Goal: Task Accomplishment & Management: Manage account settings

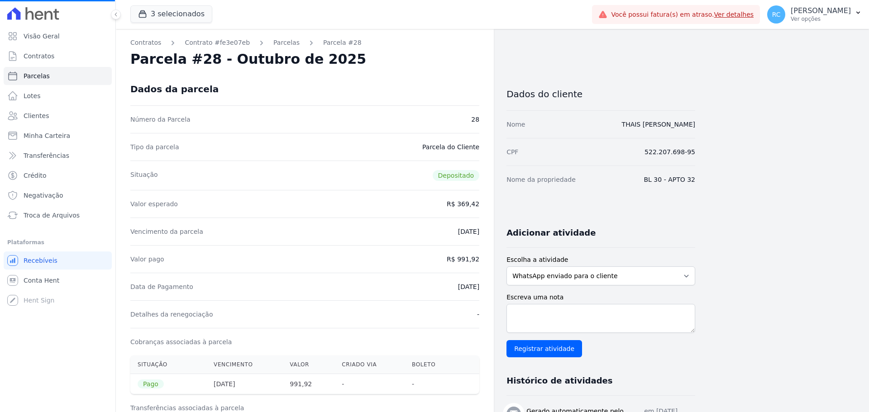
select select
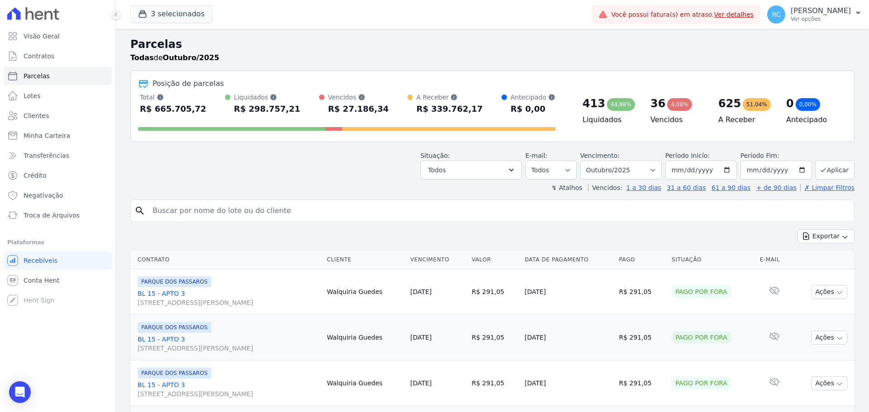
click at [274, 206] on input "search" at bounding box center [498, 211] width 703 height 18
paste input "CARLOS EDUARDO NUNES DA SILVA"
type input "CARLOS EDUARDO NUNES DA SILVA"
select select
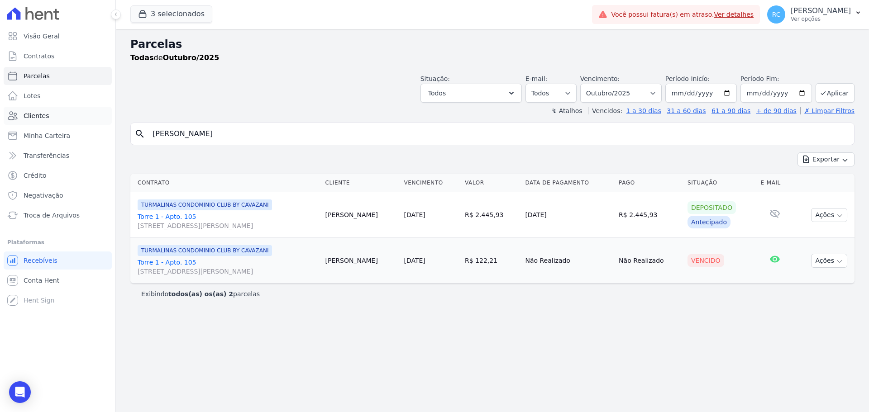
click at [52, 114] on link "Clientes" at bounding box center [58, 116] width 108 height 18
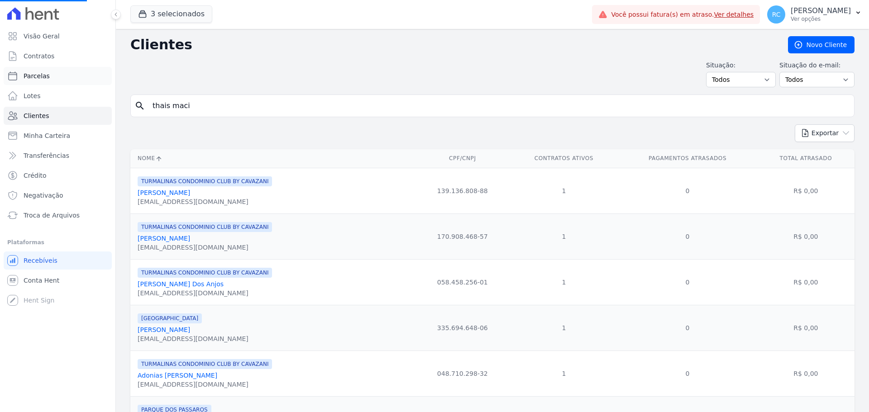
click at [63, 76] on link "Parcelas" at bounding box center [58, 76] width 108 height 18
select select
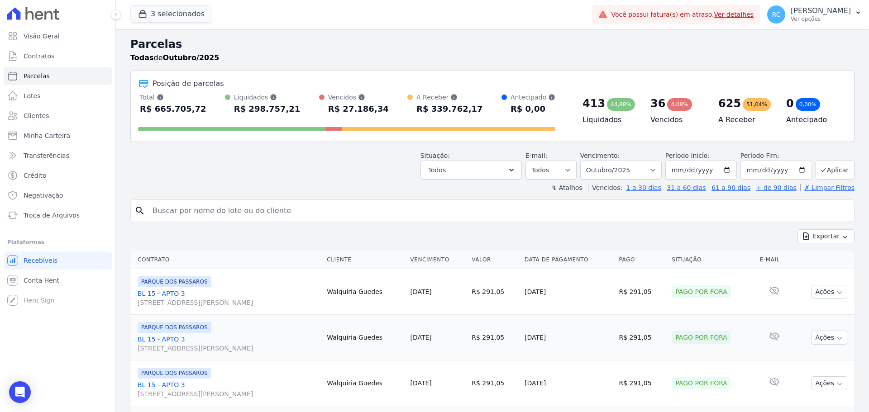
click at [285, 207] on input "search" at bounding box center [498, 211] width 703 height 18
paste input "CARLOS EDUARDO NUNES DA SILVA"
type input "CARLOS EDUARDO NUNES DA SILVA"
click at [622, 165] on select "Filtrar por período ──────── Todos os meses Dezembro/2021 Janeiro/2022 Fevereir…" at bounding box center [620, 170] width 81 height 19
select select "all"
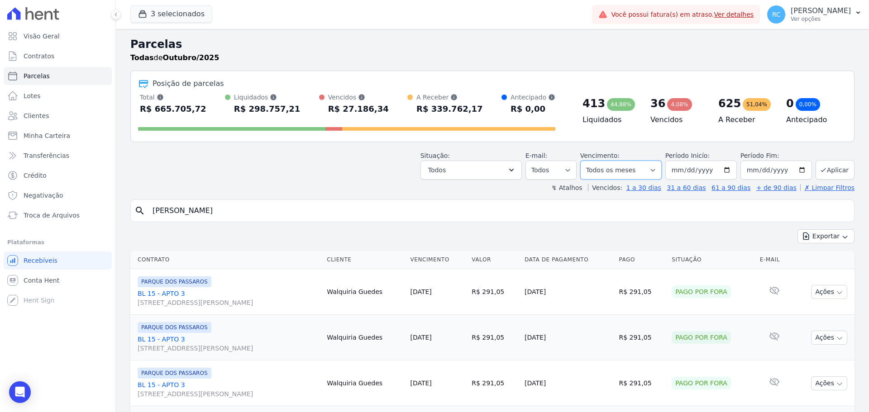
click at [586, 161] on select "Filtrar por período ──────── Todos os meses Dezembro/2021 Janeiro/2022 Fevereir…" at bounding box center [620, 170] width 81 height 19
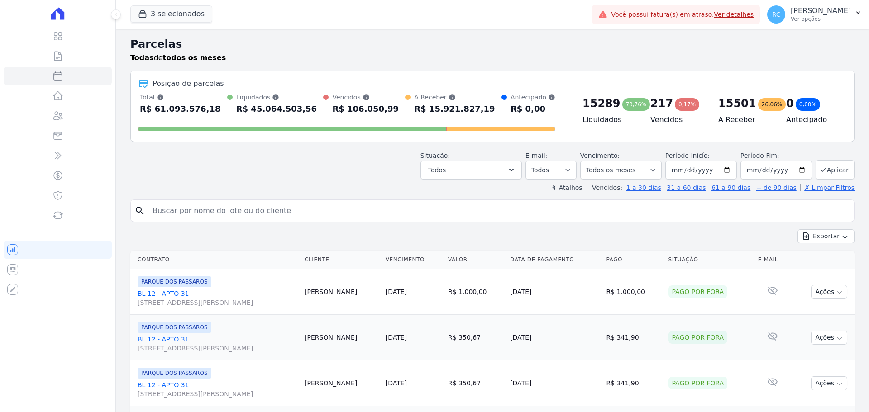
select select
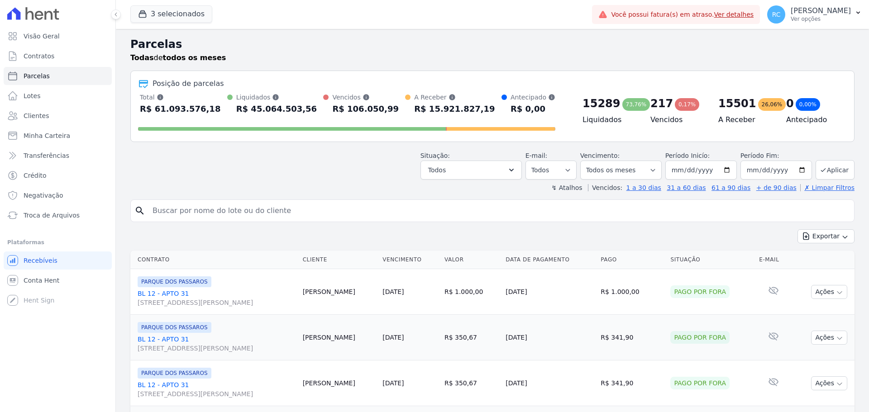
click at [297, 211] on input "search" at bounding box center [498, 211] width 703 height 18
paste input "CARLOS EDUARDO NUNES DA SILVA"
type input "CARLOS EDUARDO NUNES DA SILVA"
select select
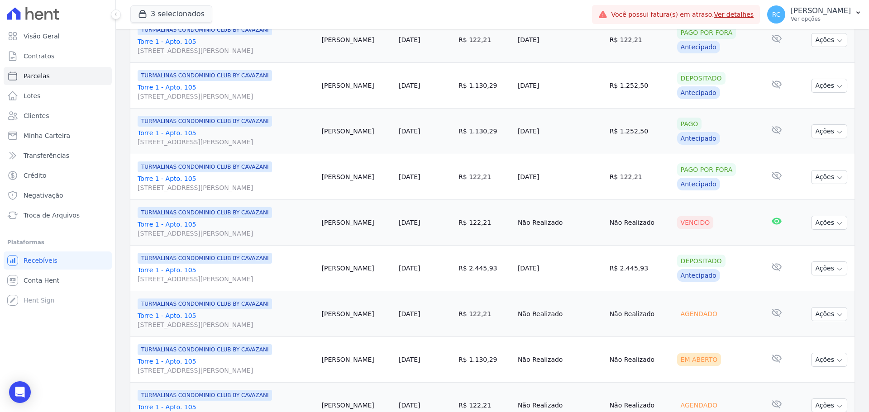
scroll to position [679, 0]
click at [821, 222] on button "Ações" at bounding box center [829, 222] width 36 height 14
click at [824, 293] on link "Liquidação Manual" at bounding box center [825, 293] width 87 height 17
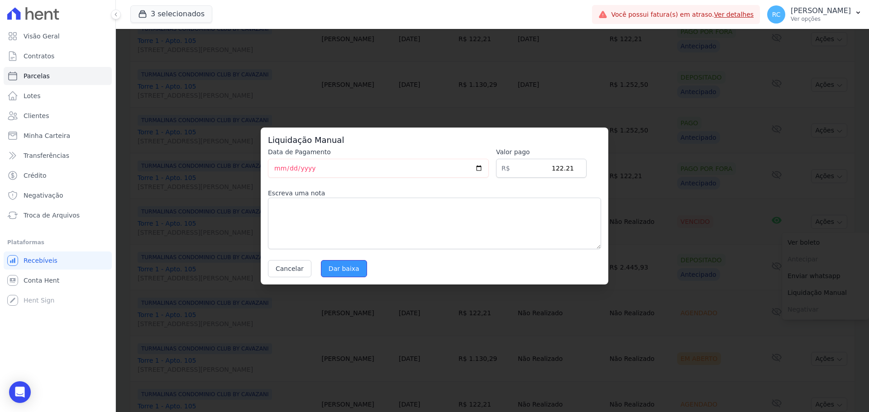
click at [343, 263] on input "Dar baixa" at bounding box center [344, 268] width 46 height 17
select select
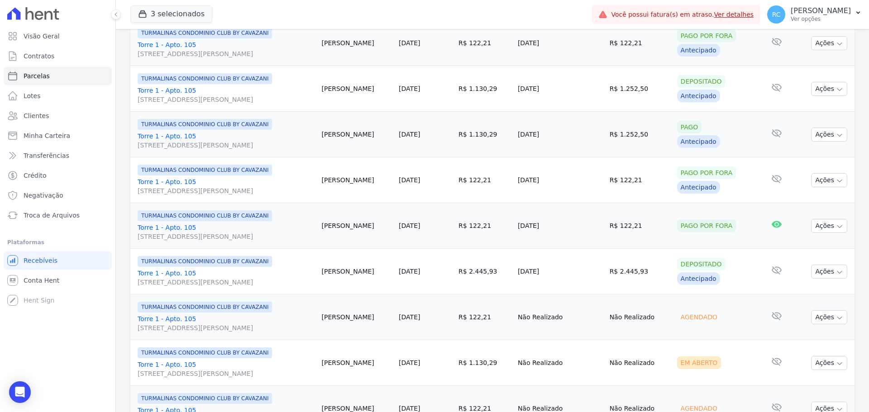
scroll to position [814, 0]
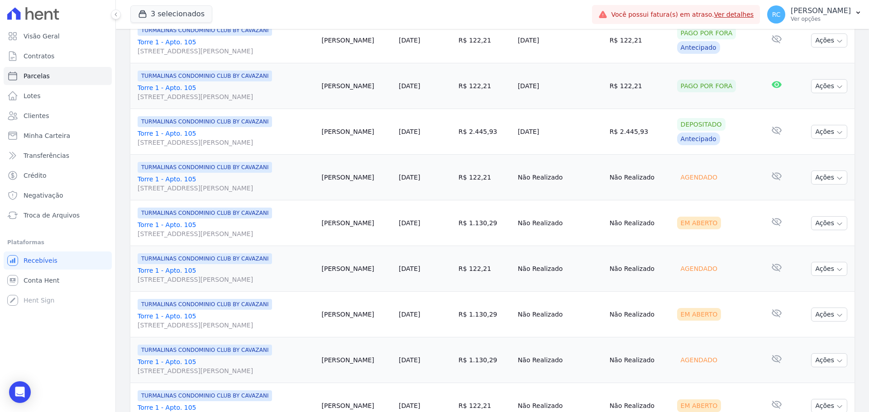
click at [831, 185] on td "Ações Ver boleto Não é possível visualizar o boleto de um pagamento agendado An…" at bounding box center [823, 178] width 61 height 46
click at [834, 182] on button "Ações" at bounding box center [829, 178] width 36 height 14
click at [800, 248] on link "Liquidação Manual" at bounding box center [825, 248] width 87 height 17
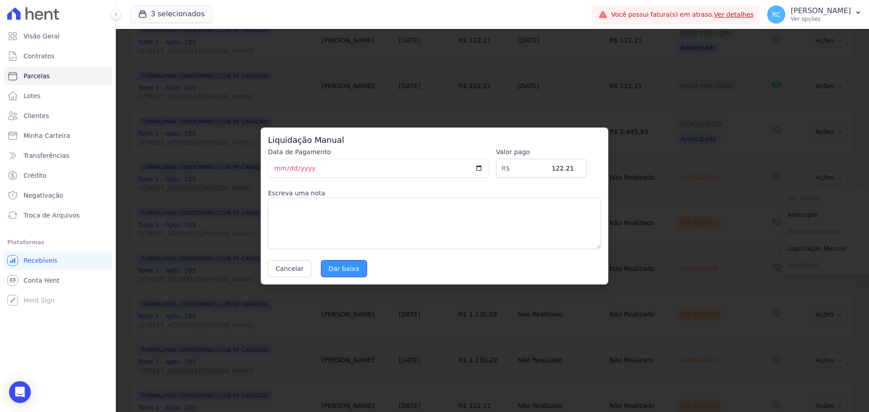
click at [344, 266] on input "Dar baixa" at bounding box center [344, 268] width 46 height 17
select select
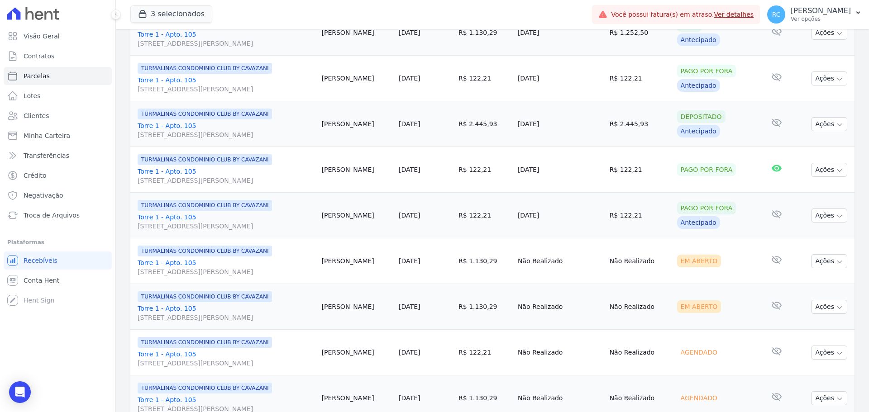
scroll to position [860, 0]
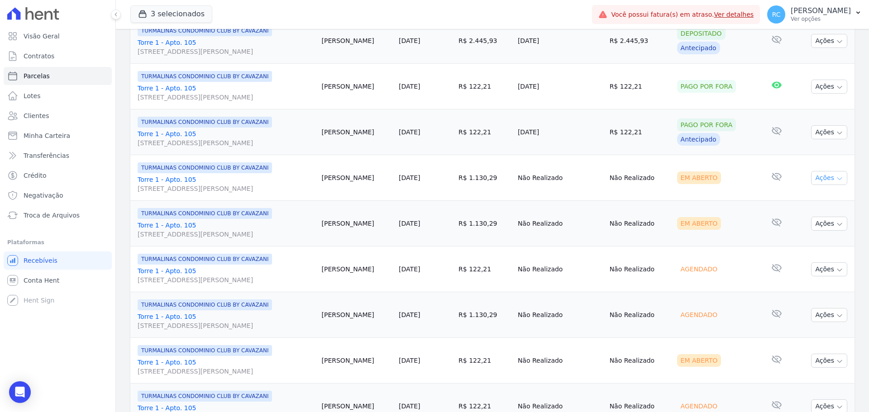
click at [820, 181] on button "Ações" at bounding box center [829, 178] width 36 height 14
click at [790, 250] on link "Liquidação Manual" at bounding box center [825, 249] width 87 height 17
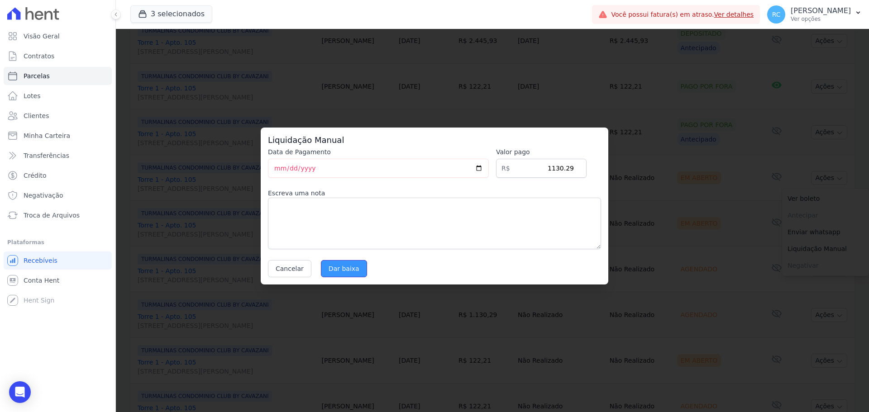
click at [331, 266] on input "Dar baixa" at bounding box center [344, 268] width 46 height 17
select select
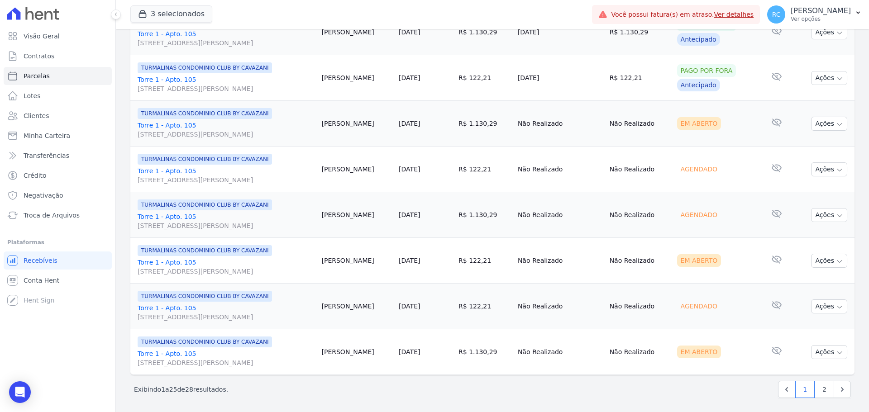
scroll to position [962, 0]
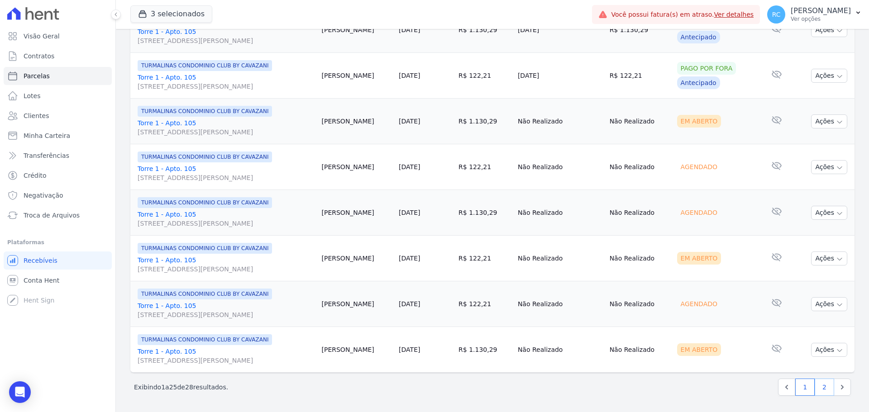
click at [820, 387] on link "2" at bounding box center [823, 387] width 19 height 17
select select
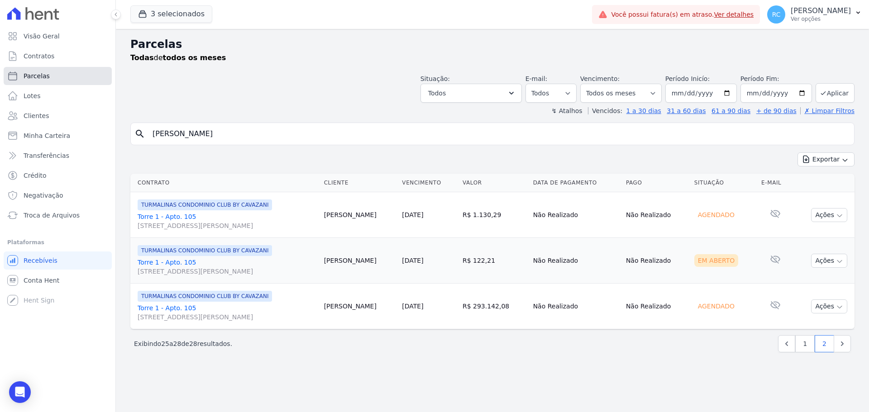
click at [54, 78] on link "Parcelas" at bounding box center [58, 76] width 108 height 18
select select
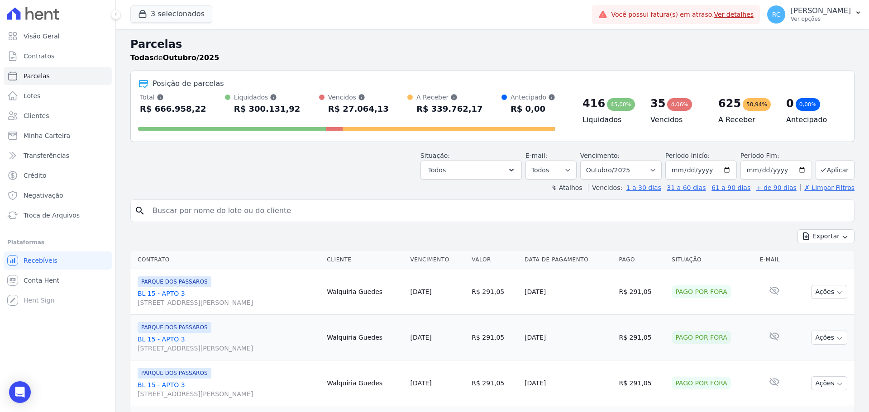
click at [205, 205] on input "search" at bounding box center [498, 211] width 703 height 18
type input "THAIS [PERSON_NAME]"
select select
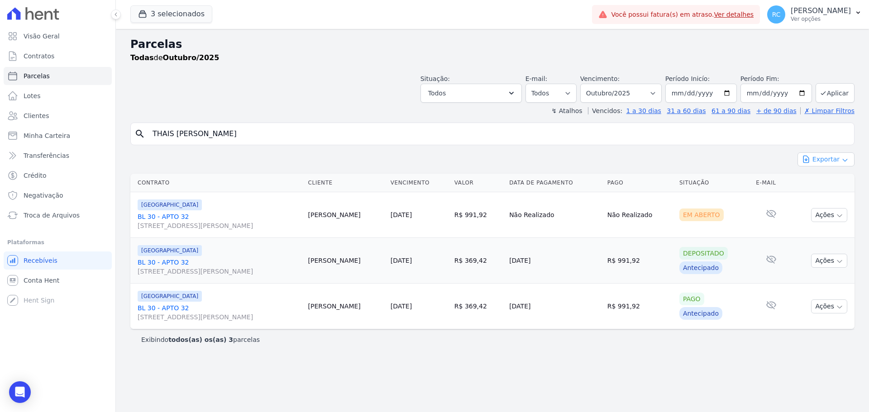
click at [835, 159] on button "Exportar" at bounding box center [825, 159] width 57 height 14
click at [663, 141] on input "THAIS [PERSON_NAME]" at bounding box center [498, 134] width 703 height 18
click at [647, 91] on select "Filtrar por período ──────── Todos os meses Dezembro/2021 Janeiro/2022 Fevereir…" at bounding box center [620, 93] width 81 height 19
select select "all"
click at [593, 84] on select "Filtrar por período ──────── Todos os meses Dezembro/2021 Janeiro/2022 Fevereir…" at bounding box center [620, 93] width 81 height 19
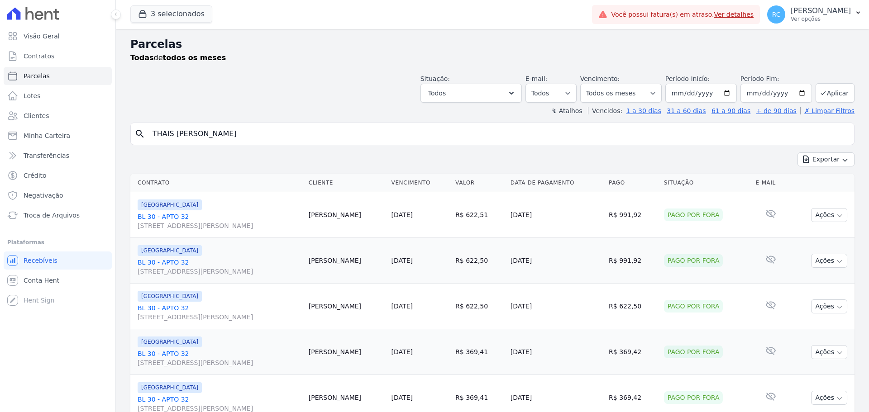
select select
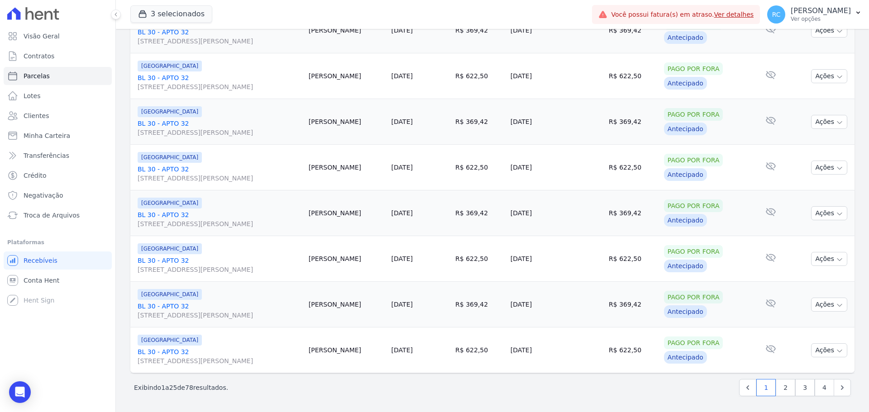
scroll to position [962, 0]
click at [779, 389] on link "2" at bounding box center [784, 387] width 19 height 17
select select
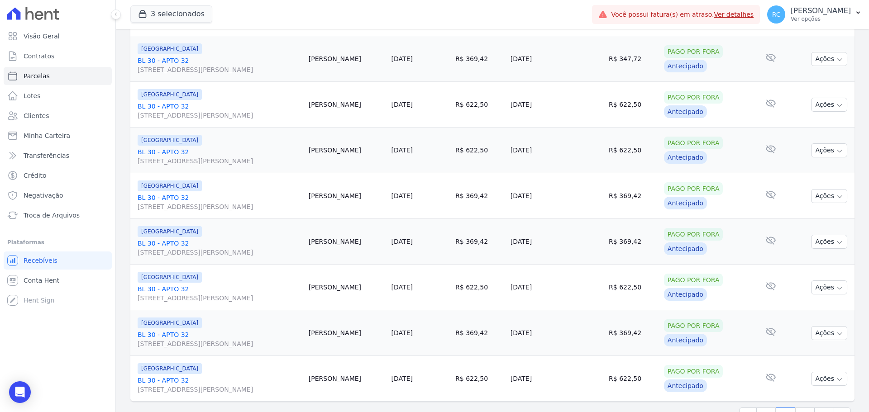
scroll to position [962, 0]
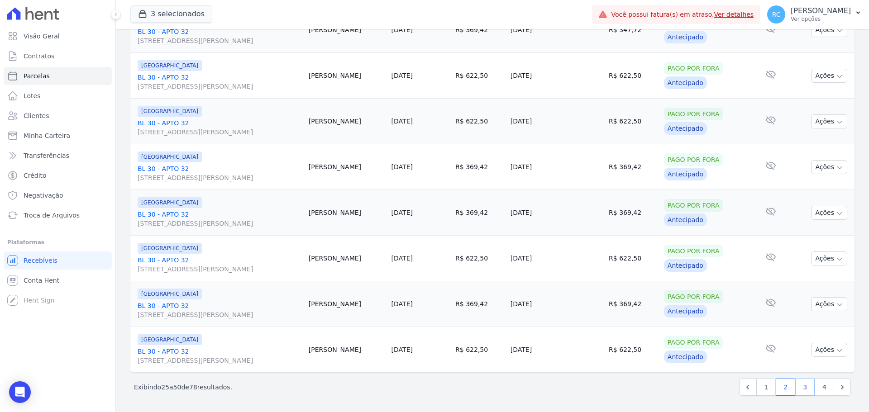
click at [803, 390] on link "3" at bounding box center [804, 387] width 19 height 17
select select
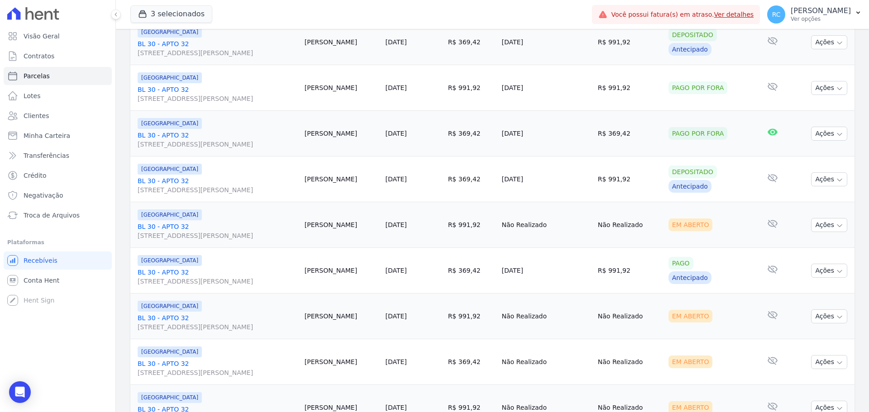
scroll to position [362, 0]
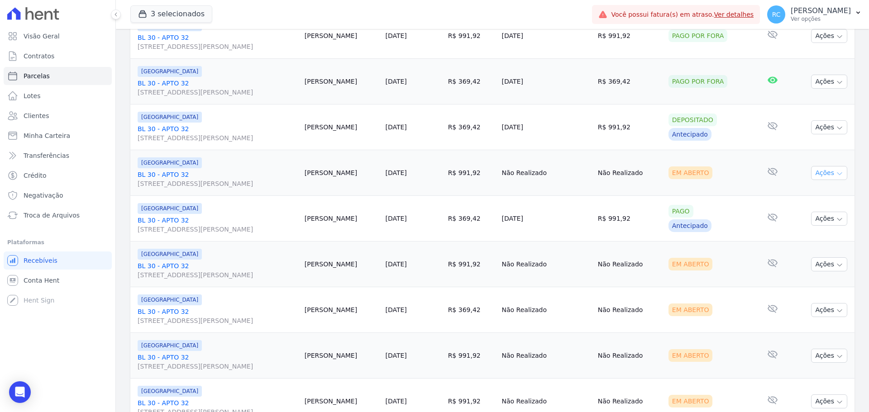
click at [828, 176] on button "Ações" at bounding box center [829, 173] width 36 height 14
click at [801, 246] on link "Liquidação Manual" at bounding box center [825, 244] width 87 height 17
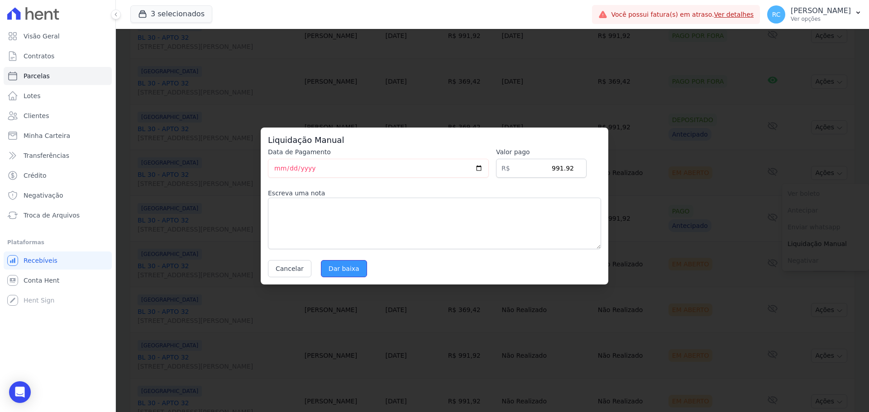
click at [333, 272] on input "Dar baixa" at bounding box center [344, 268] width 46 height 17
select select
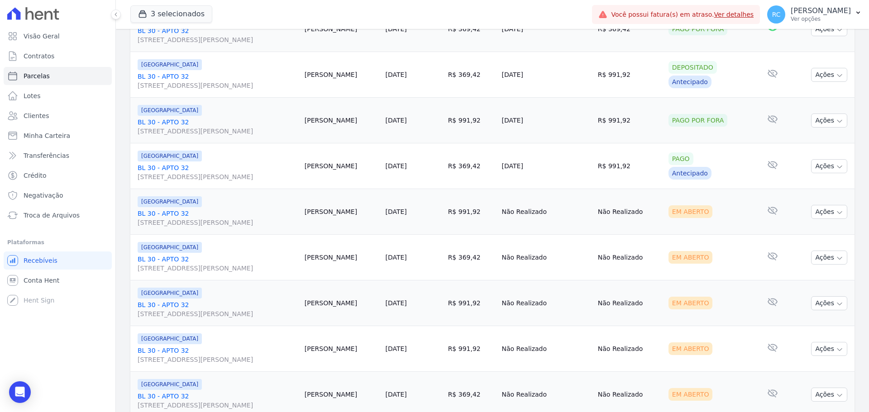
scroll to position [407, 0]
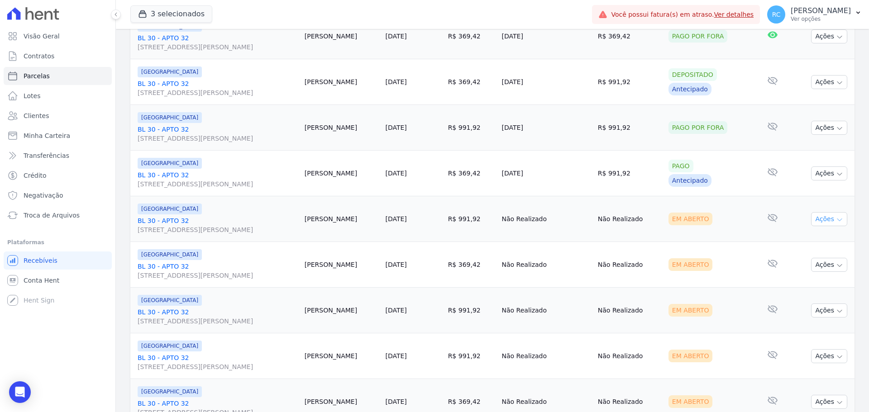
click at [820, 222] on button "Ações" at bounding box center [829, 219] width 36 height 14
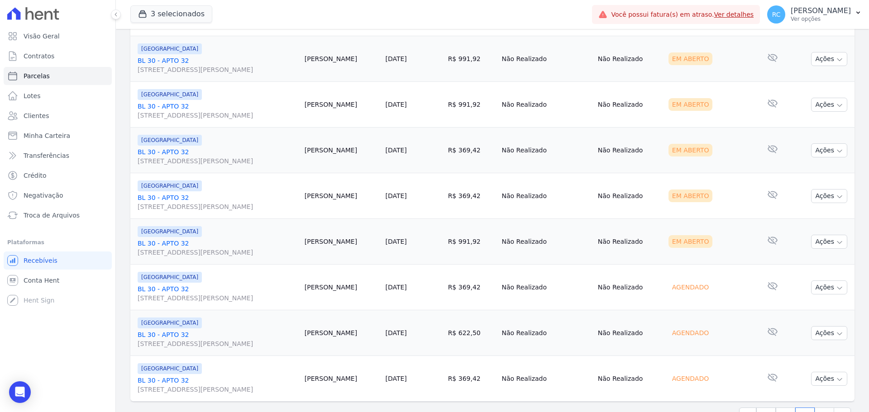
scroll to position [962, 0]
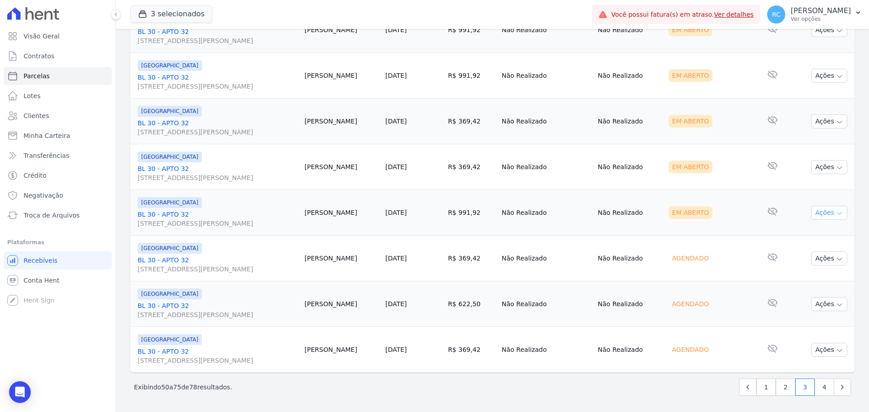
click at [821, 212] on button "Ações" at bounding box center [829, 213] width 36 height 14
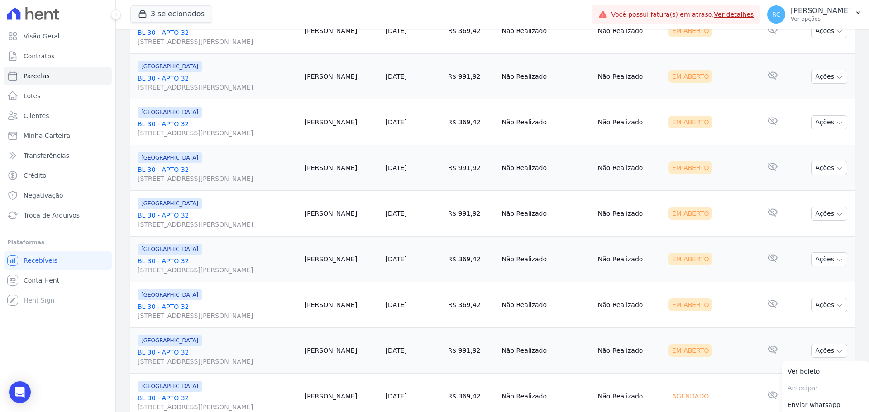
scroll to position [917, 0]
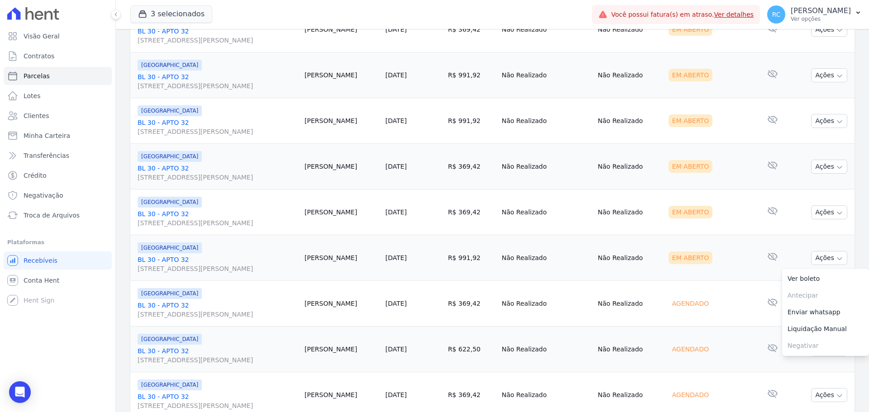
click at [604, 260] on td "Não Realizado" at bounding box center [629, 258] width 71 height 46
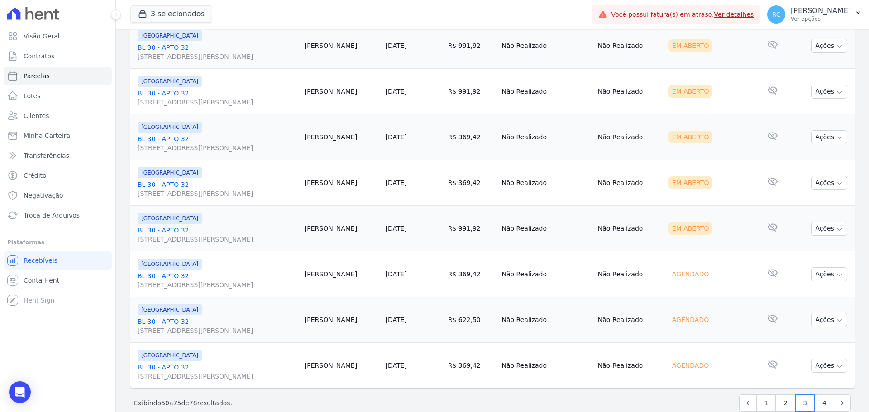
scroll to position [962, 0]
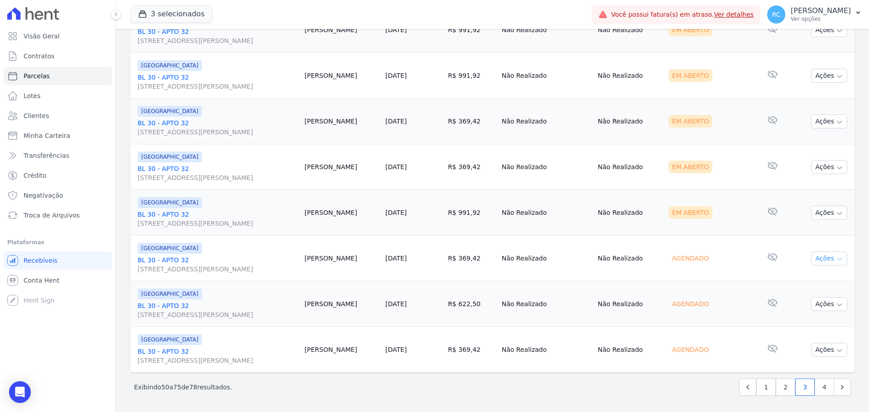
click at [827, 261] on button "Ações" at bounding box center [829, 259] width 36 height 14
click at [507, 309] on td "Não Realizado" at bounding box center [546, 304] width 96 height 46
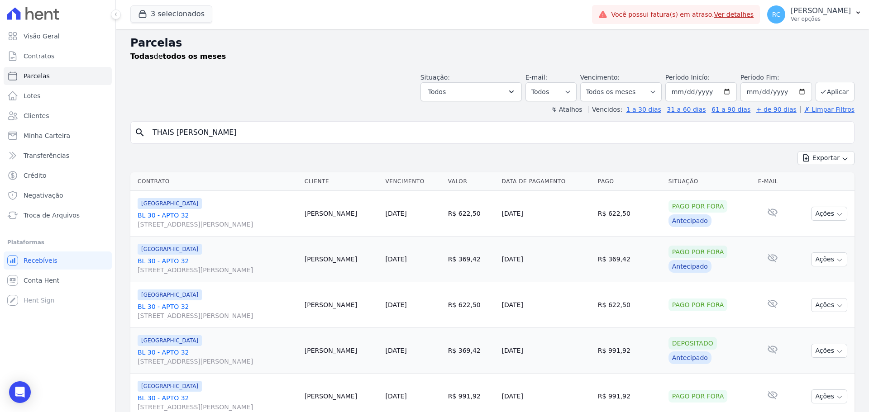
scroll to position [0, 0]
drag, startPoint x: 301, startPoint y: 136, endPoint x: 85, endPoint y: 128, distance: 216.4
click at [85, 128] on div "Visão Geral Contratos [GEOGRAPHIC_DATA] Lotes Clientes Minha Carteira Transferê…" at bounding box center [434, 206] width 869 height 412
click at [15, 388] on icon "Open Intercom Messenger" at bounding box center [20, 392] width 12 height 12
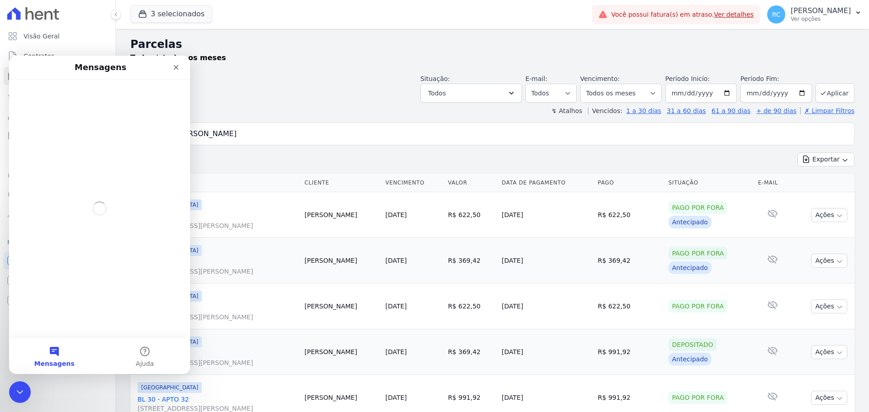
click at [314, 97] on div "Situação: Agendado Em Aberto Pago Processando Cancelado Vencido Transferindo De…" at bounding box center [492, 87] width 724 height 32
